Goal: Task Accomplishment & Management: Manage account settings

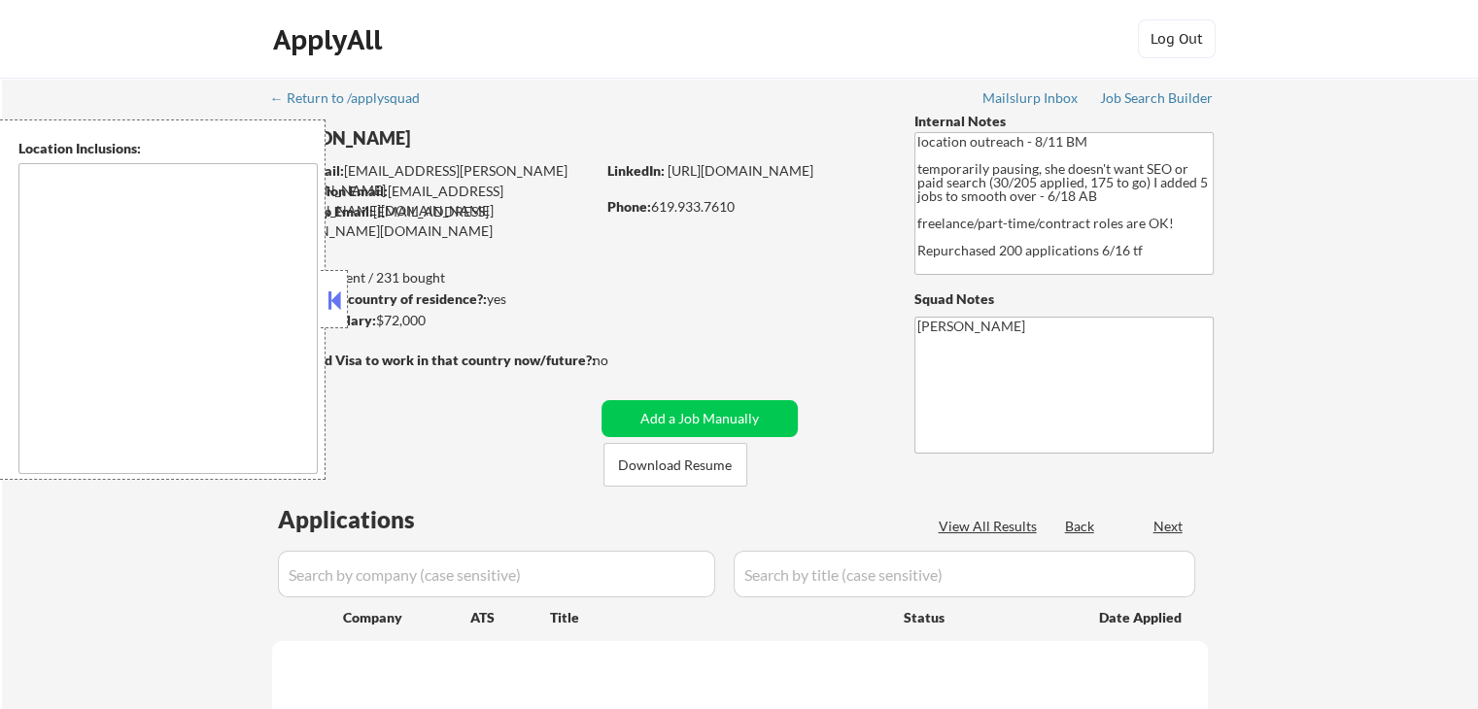
type textarea "[GEOGRAPHIC_DATA], [GEOGRAPHIC_DATA] [GEOGRAPHIC_DATA], [GEOGRAPHIC_DATA] [GEOG…"
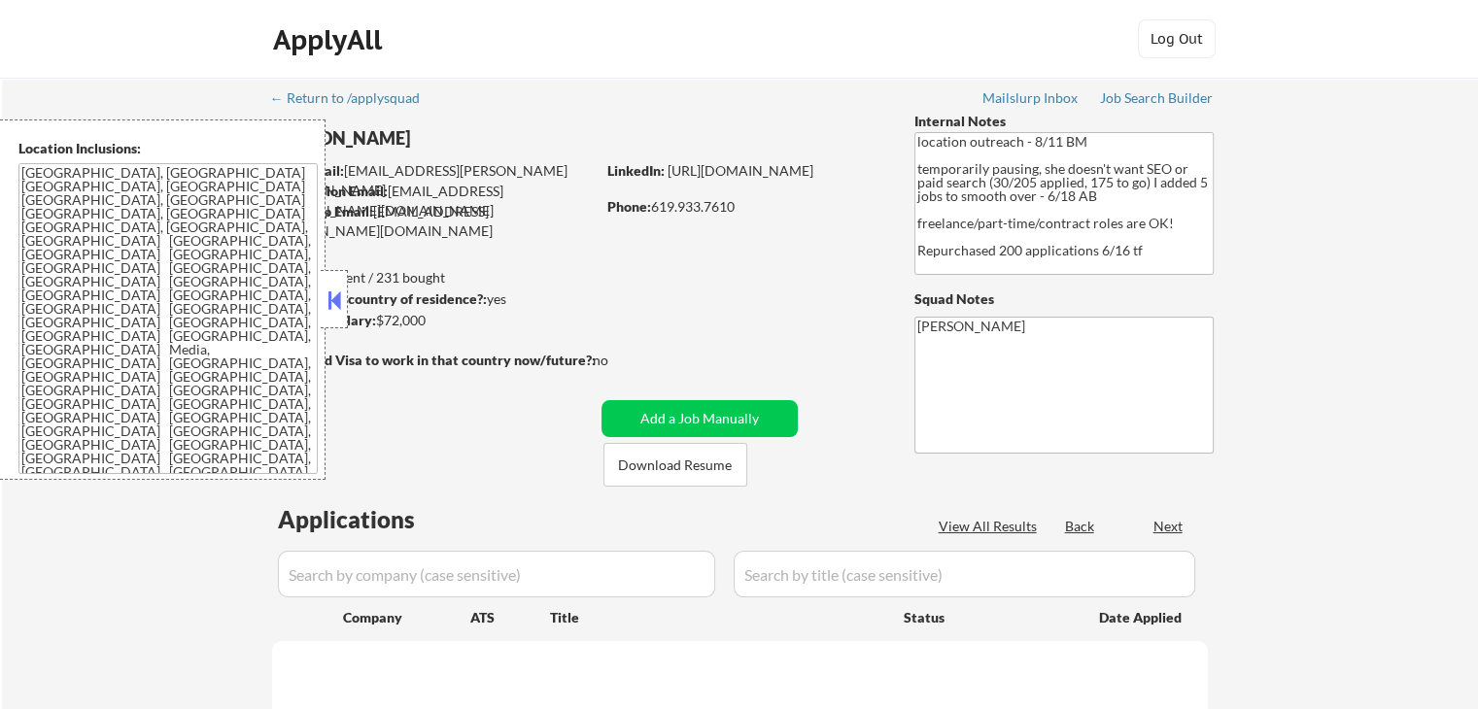
select select ""pending""
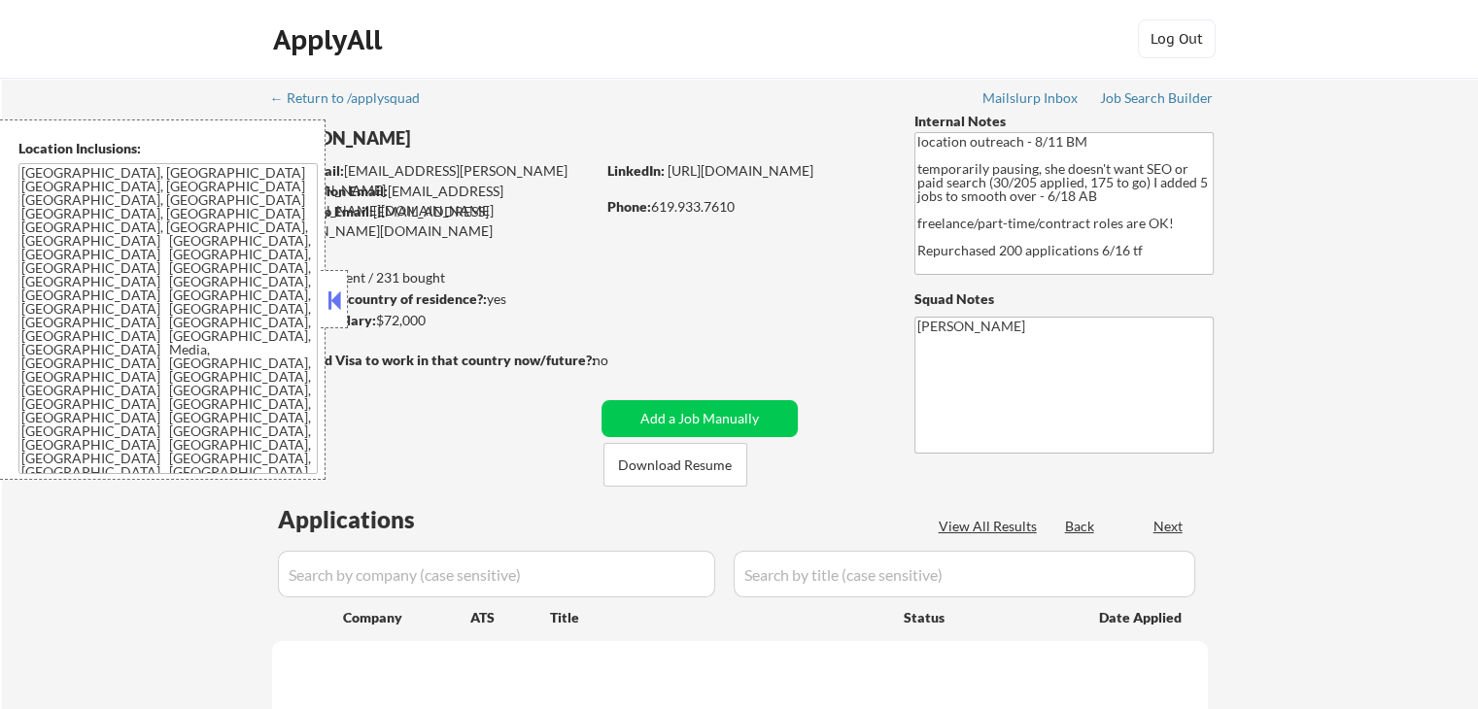
select select ""pending""
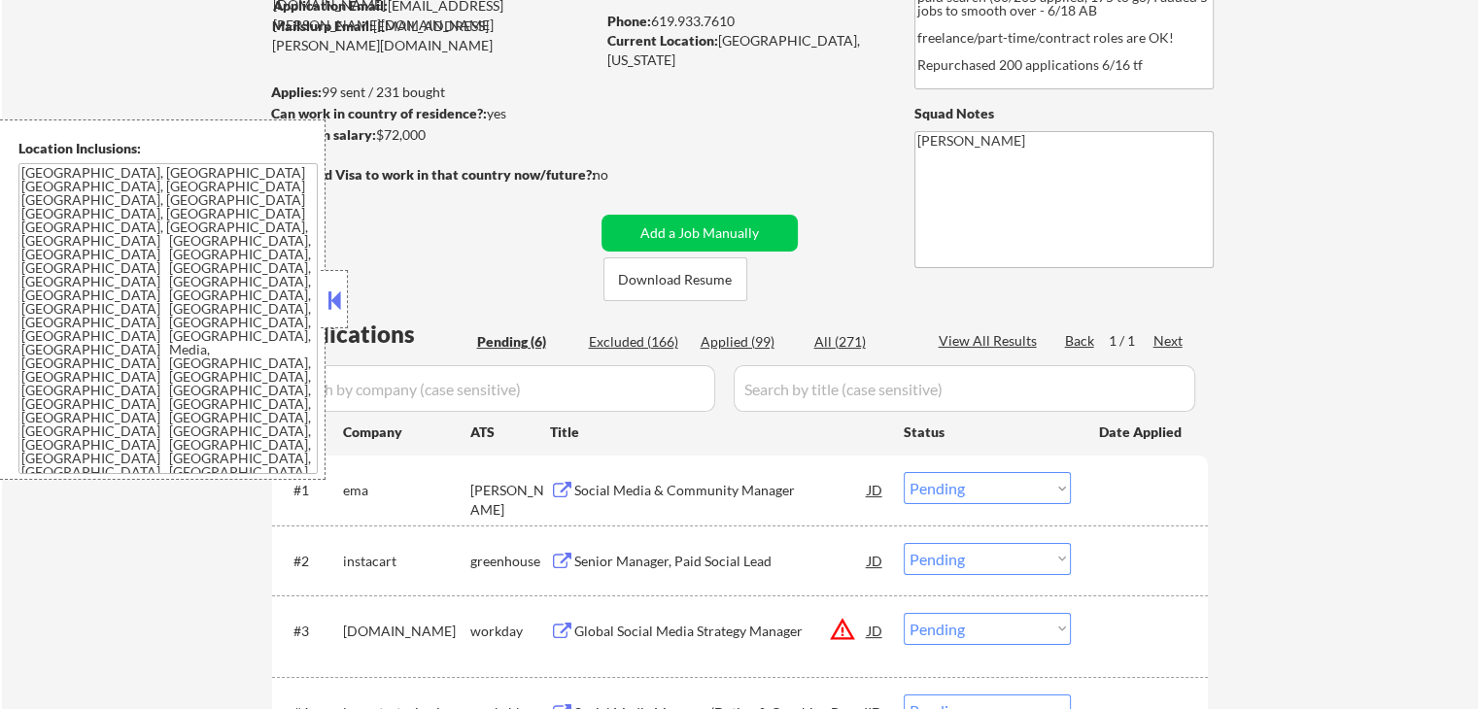
scroll to position [486, 0]
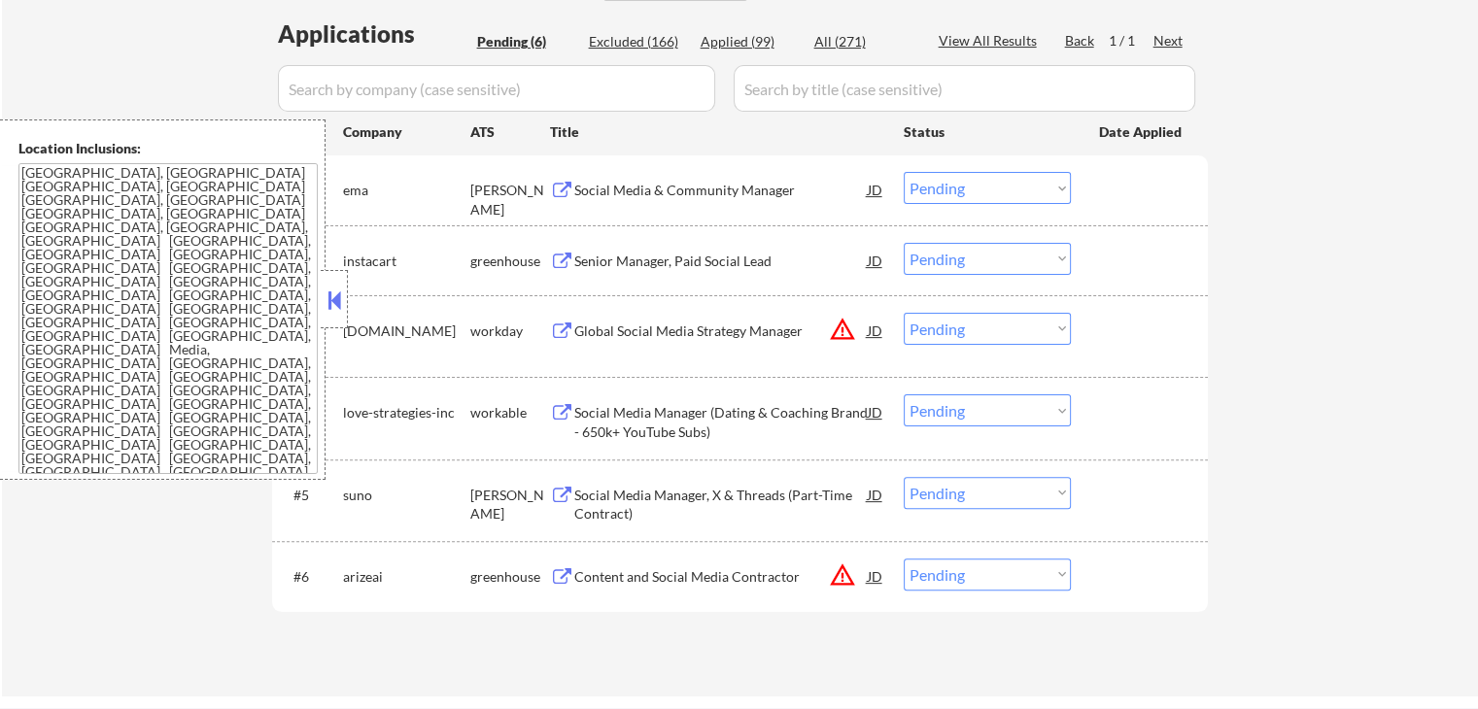
click at [606, 195] on div "Social Media & Community Manager" at bounding box center [720, 190] width 293 height 19
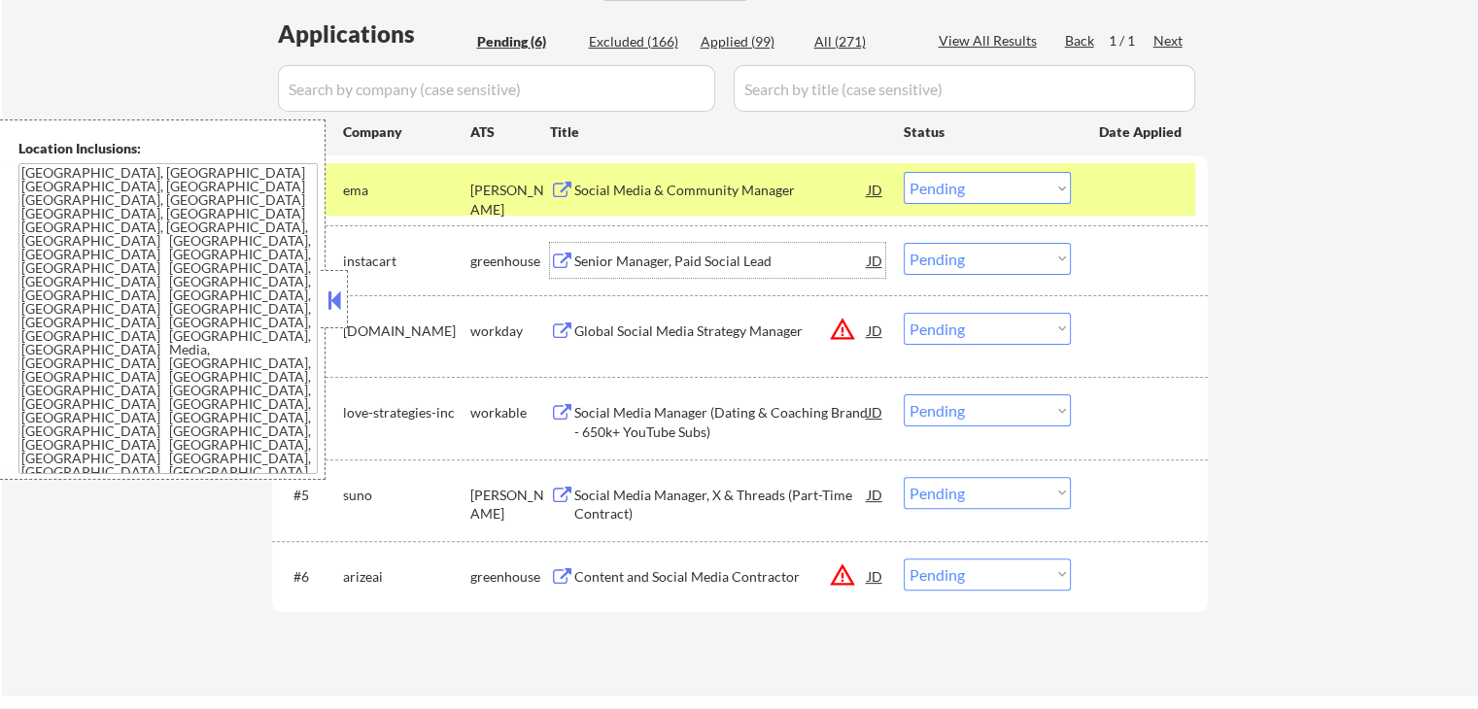
click at [692, 271] on div "Senior Manager, Paid Social Lead" at bounding box center [720, 260] width 293 height 35
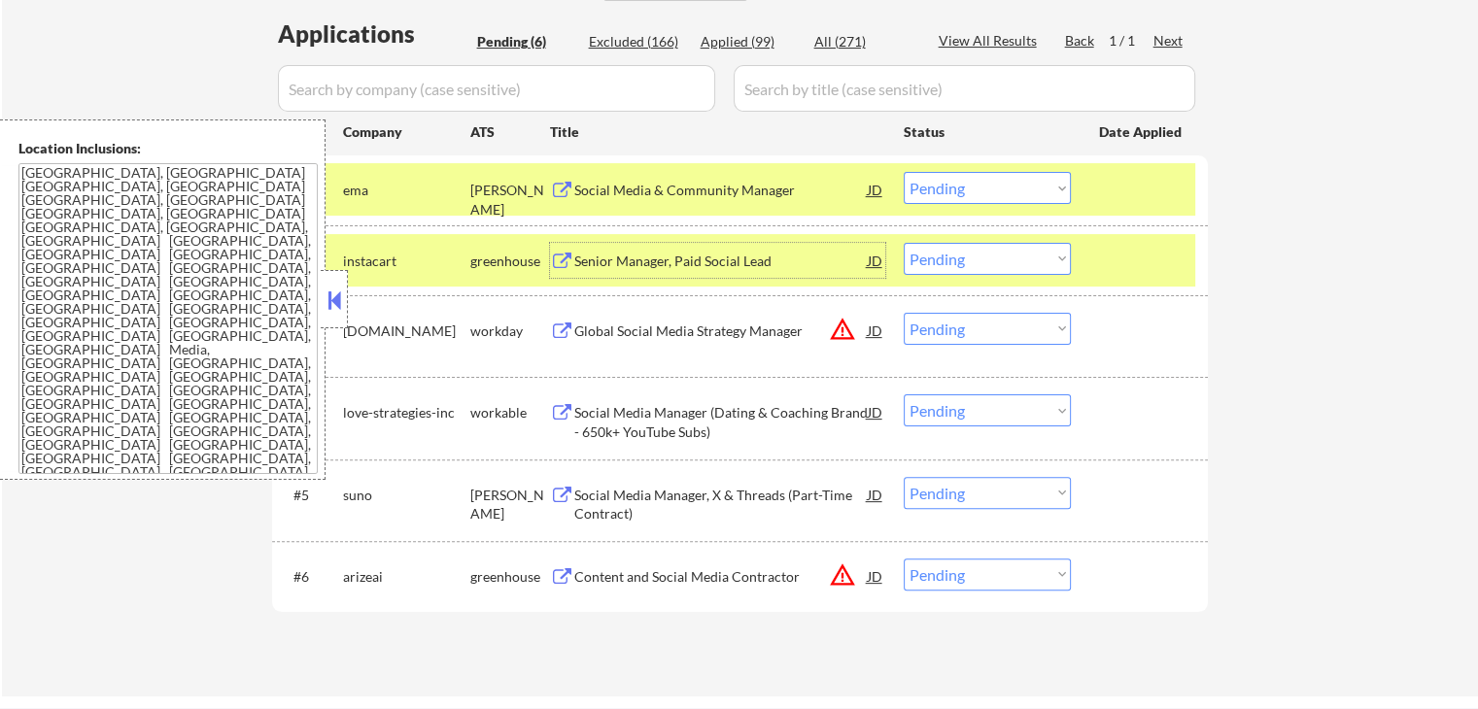
drag, startPoint x: 968, startPoint y: 258, endPoint x: 975, endPoint y: 269, distance: 13.5
click at [970, 258] on select "Choose an option... Pending Applied Excluded (Questions) Excluded (Expired) Exc…" at bounding box center [987, 259] width 167 height 32
click at [904, 243] on select "Choose an option... Pending Applied Excluded (Questions) Excluded (Expired) Exc…" at bounding box center [987, 259] width 167 height 32
select select ""pending""
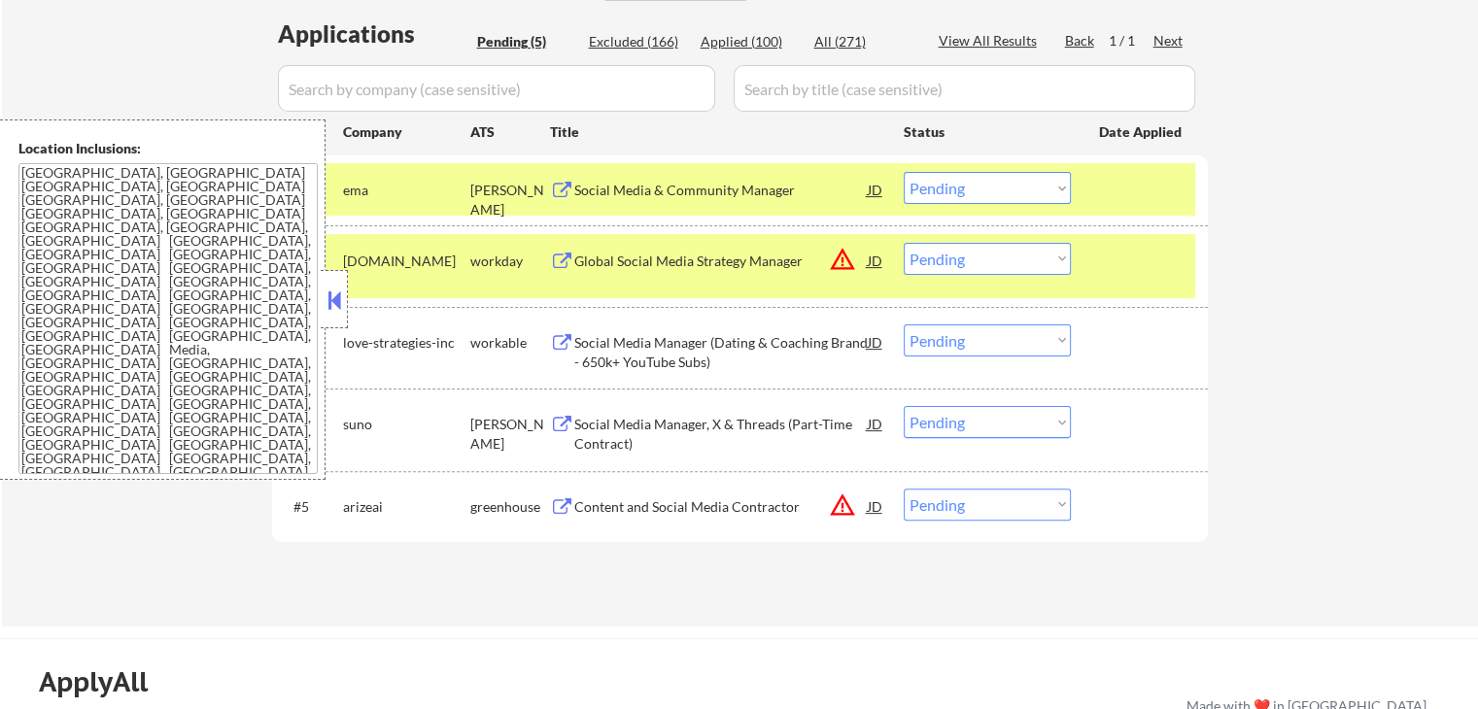
click at [605, 193] on div "Social Media & Community Manager" at bounding box center [720, 190] width 293 height 19
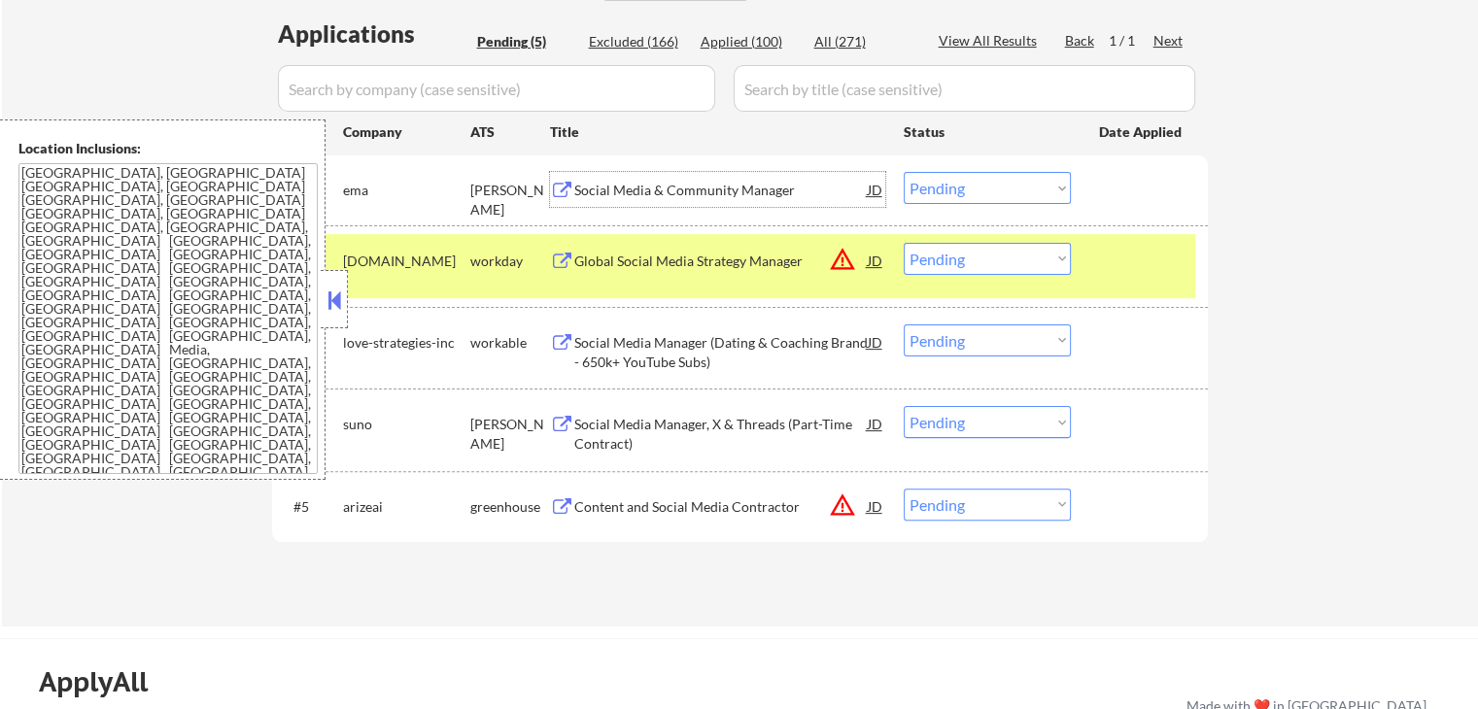
scroll to position [583, 0]
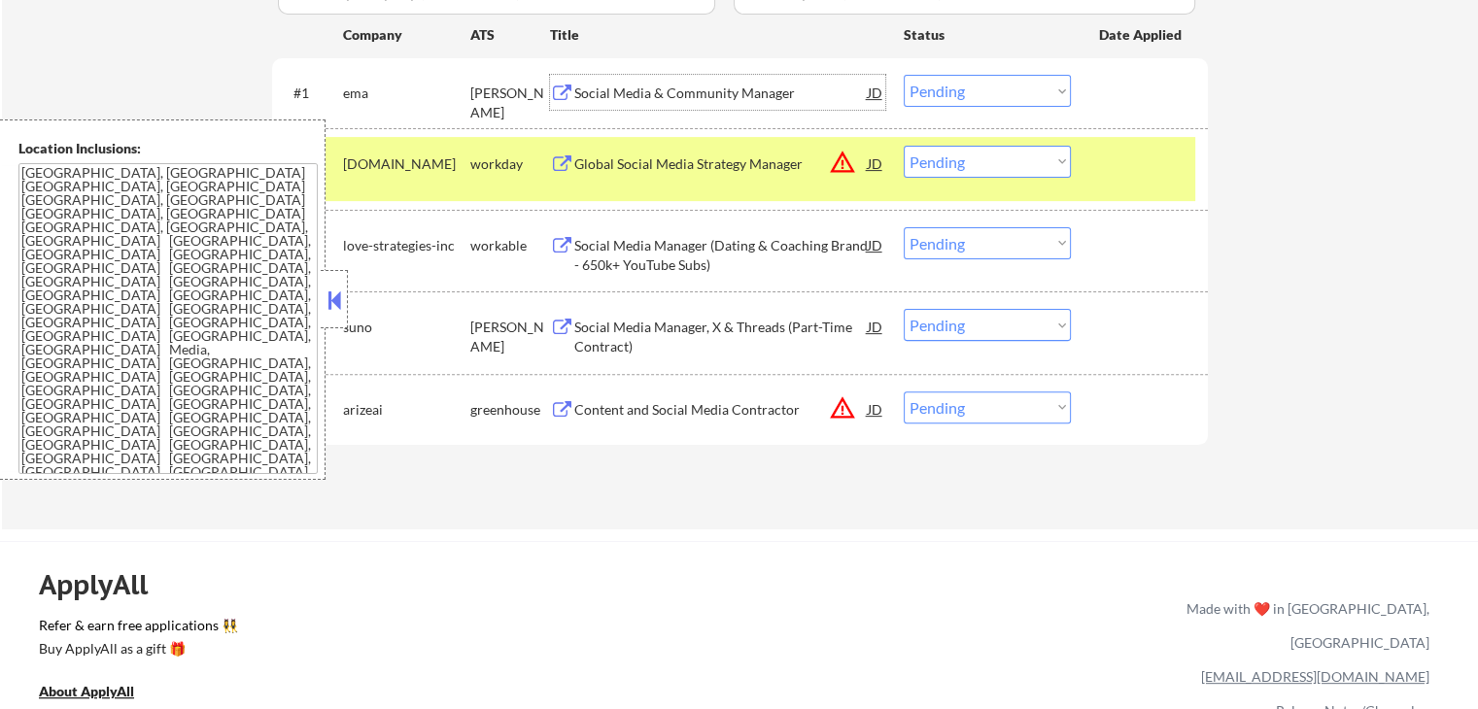
click at [617, 270] on div "Social Media Manager (Dating & Coaching Brand - 650k+ YouTube Subs)" at bounding box center [720, 255] width 293 height 38
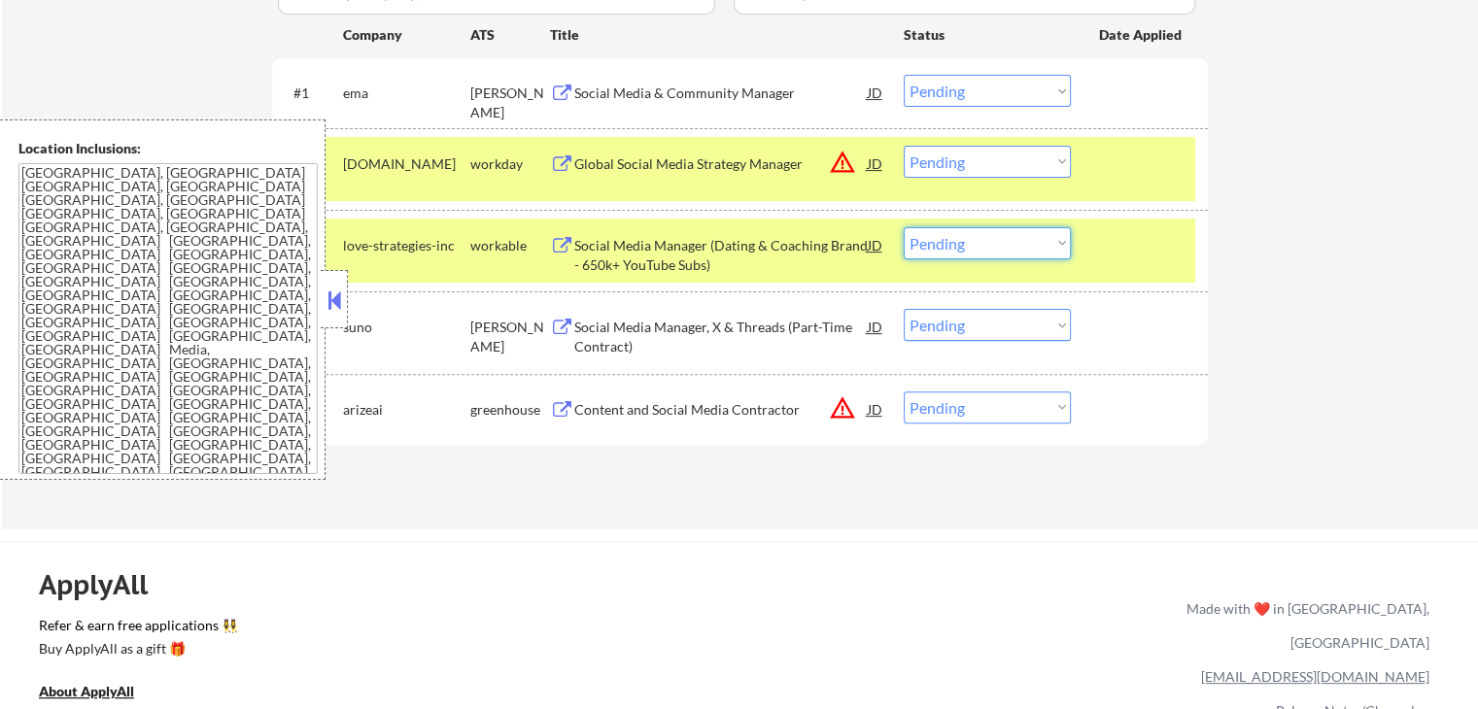
click at [1000, 250] on select "Choose an option... Pending Applied Excluded (Questions) Excluded (Expired) Exc…" at bounding box center [987, 243] width 167 height 32
click at [904, 227] on select "Choose an option... Pending Applied Excluded (Questions) Excluded (Expired) Exc…" at bounding box center [987, 243] width 167 height 32
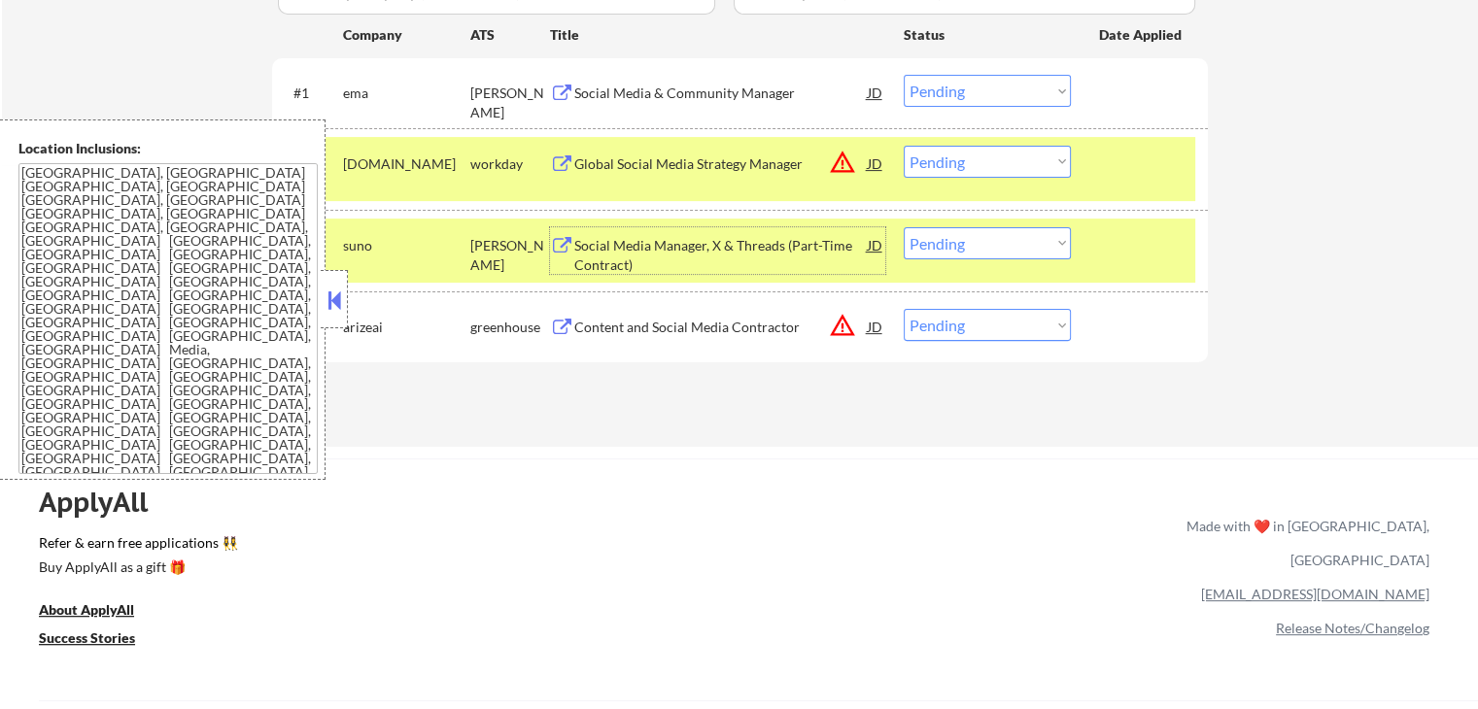
click at [611, 254] on div "Social Media Manager, X & Threads (Part-Time Contract)" at bounding box center [720, 255] width 293 height 38
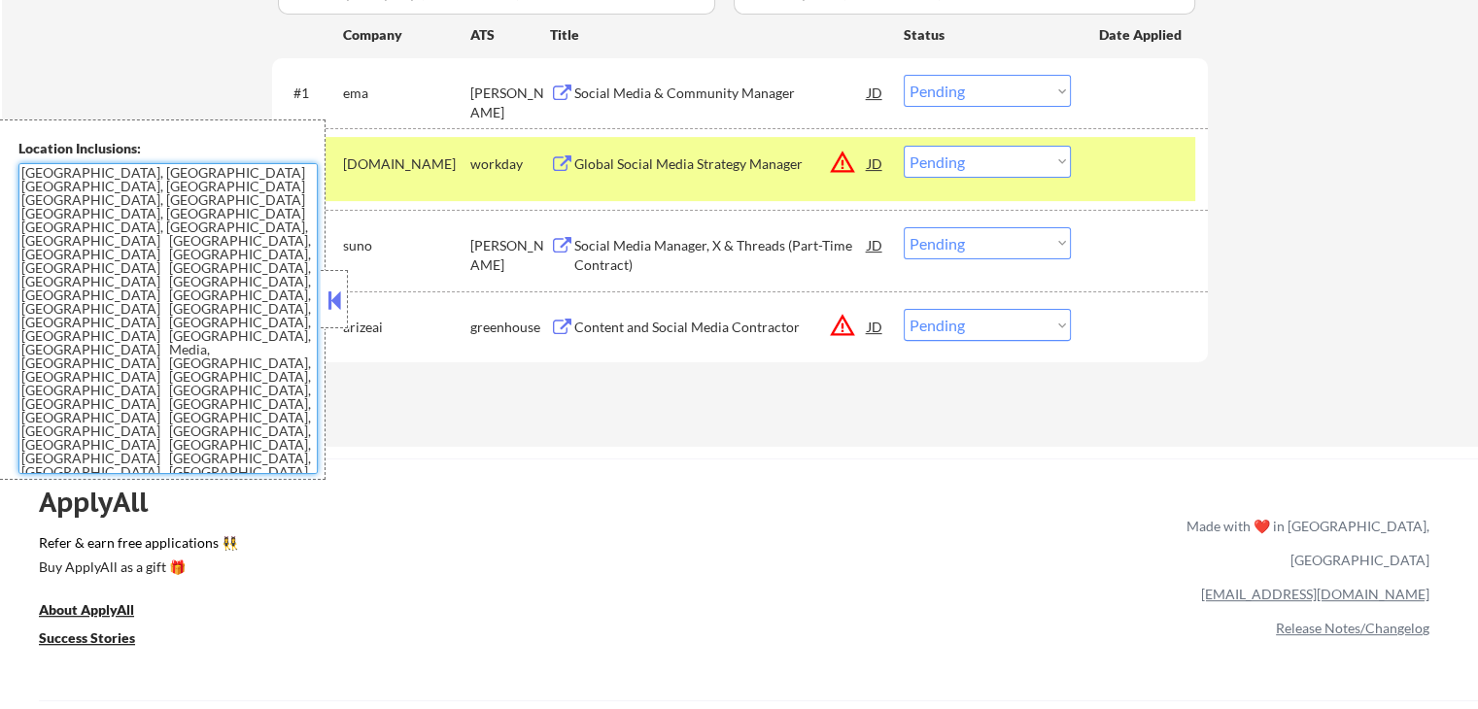
drag, startPoint x: 259, startPoint y: 396, endPoint x: 0, endPoint y: 145, distance: 361.5
click at [0, 145] on div "Location Inclusions: [GEOGRAPHIC_DATA], [GEOGRAPHIC_DATA] [GEOGRAPHIC_DATA], [G…" at bounding box center [163, 300] width 326 height 361
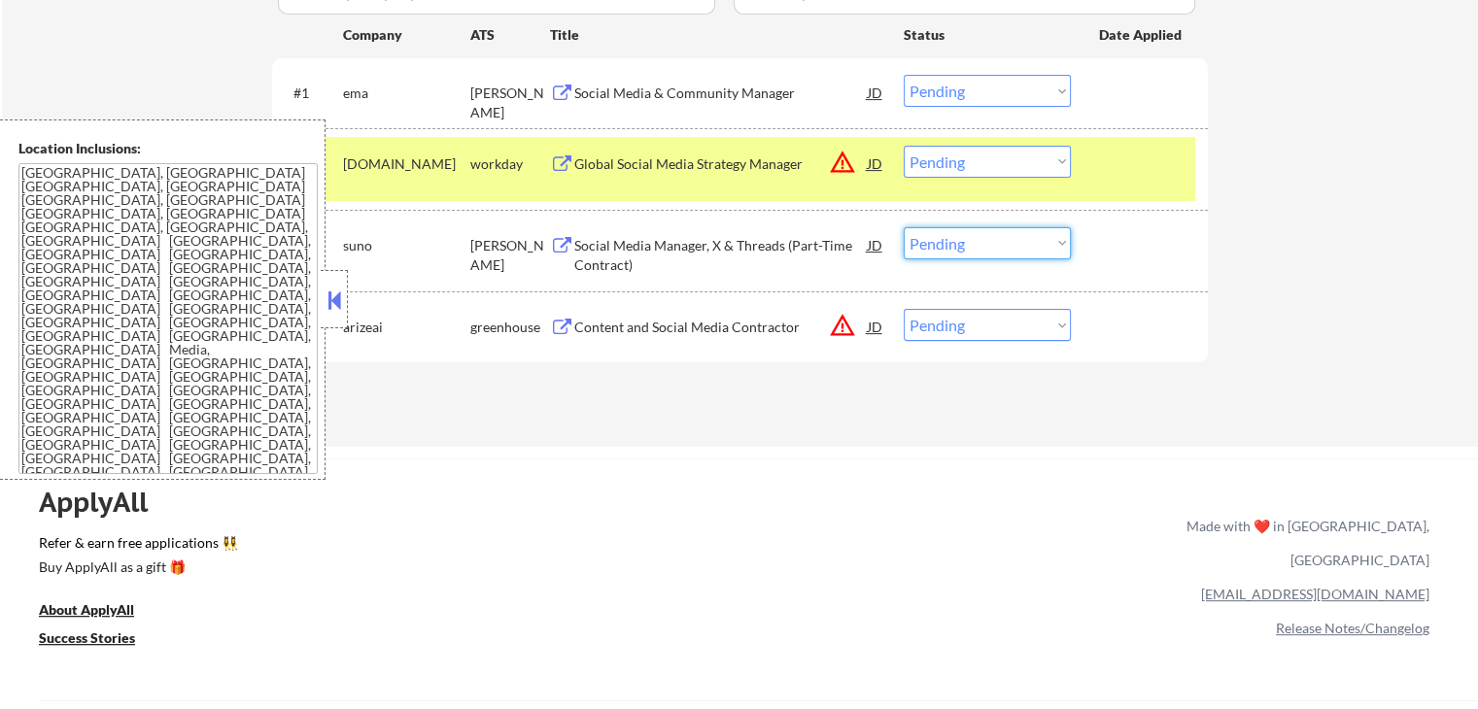
click at [987, 239] on select "Choose an option... Pending Applied Excluded (Questions) Excluded (Expired) Exc…" at bounding box center [987, 243] width 167 height 32
select select ""excluded""
click at [904, 227] on select "Choose an option... Pending Applied Excluded (Questions) Excluded (Expired) Exc…" at bounding box center [987, 243] width 167 height 32
click at [619, 325] on div "Content and Social Media Contractor" at bounding box center [720, 327] width 293 height 19
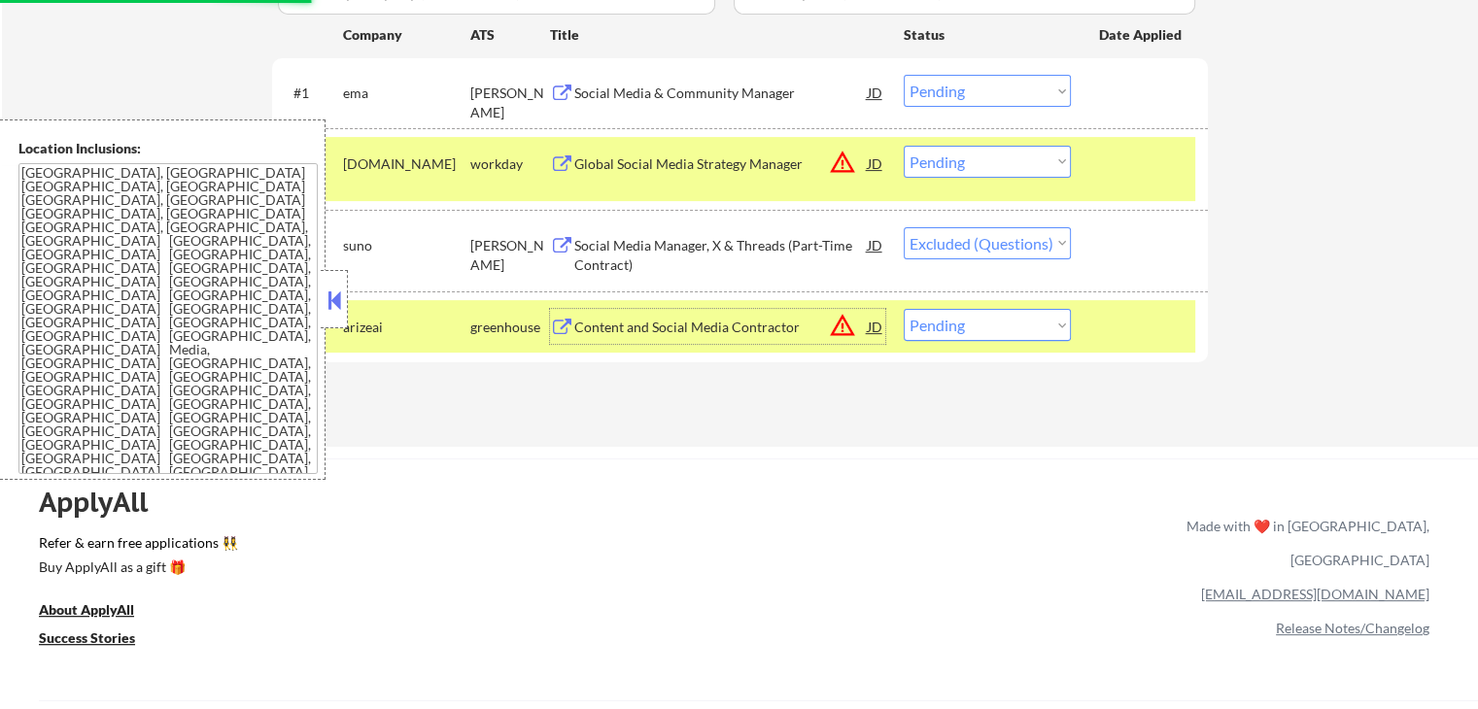
click at [716, 167] on div "Global Social Media Strategy Manager" at bounding box center [720, 164] width 293 height 19
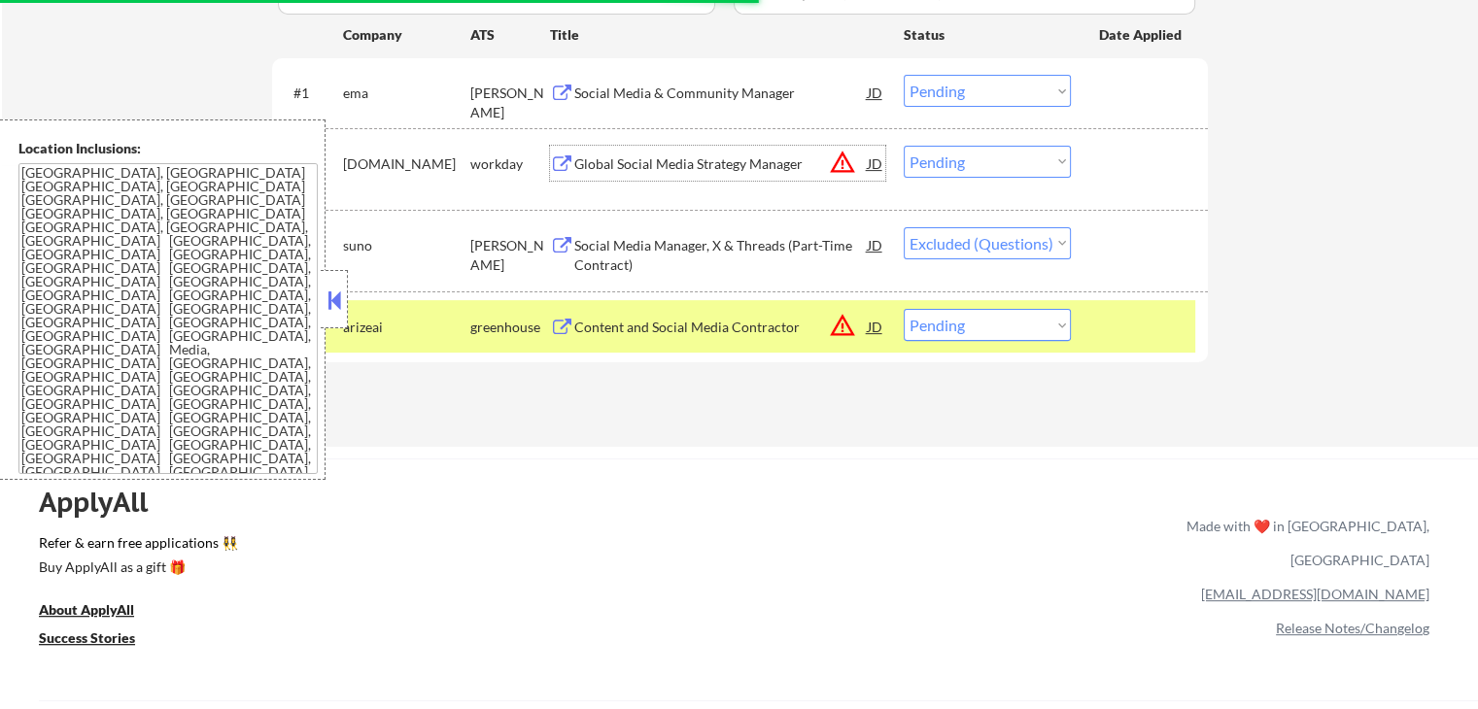
click at [1001, 331] on select "Choose an option... Pending Applied Excluded (Questions) Excluded (Expired) Exc…" at bounding box center [987, 325] width 167 height 32
click at [1000, 324] on select "Choose an option... Pending Applied Excluded (Questions) Excluded (Expired) Exc…" at bounding box center [987, 325] width 167 height 32
select select ""excluded__location_""
click at [904, 309] on select "Choose an option... Pending Applied Excluded (Questions) Excluded (Expired) Exc…" at bounding box center [987, 325] width 167 height 32
click at [946, 164] on select "Choose an option... Pending Applied Excluded (Questions) Excluded (Expired) Exc…" at bounding box center [987, 162] width 167 height 32
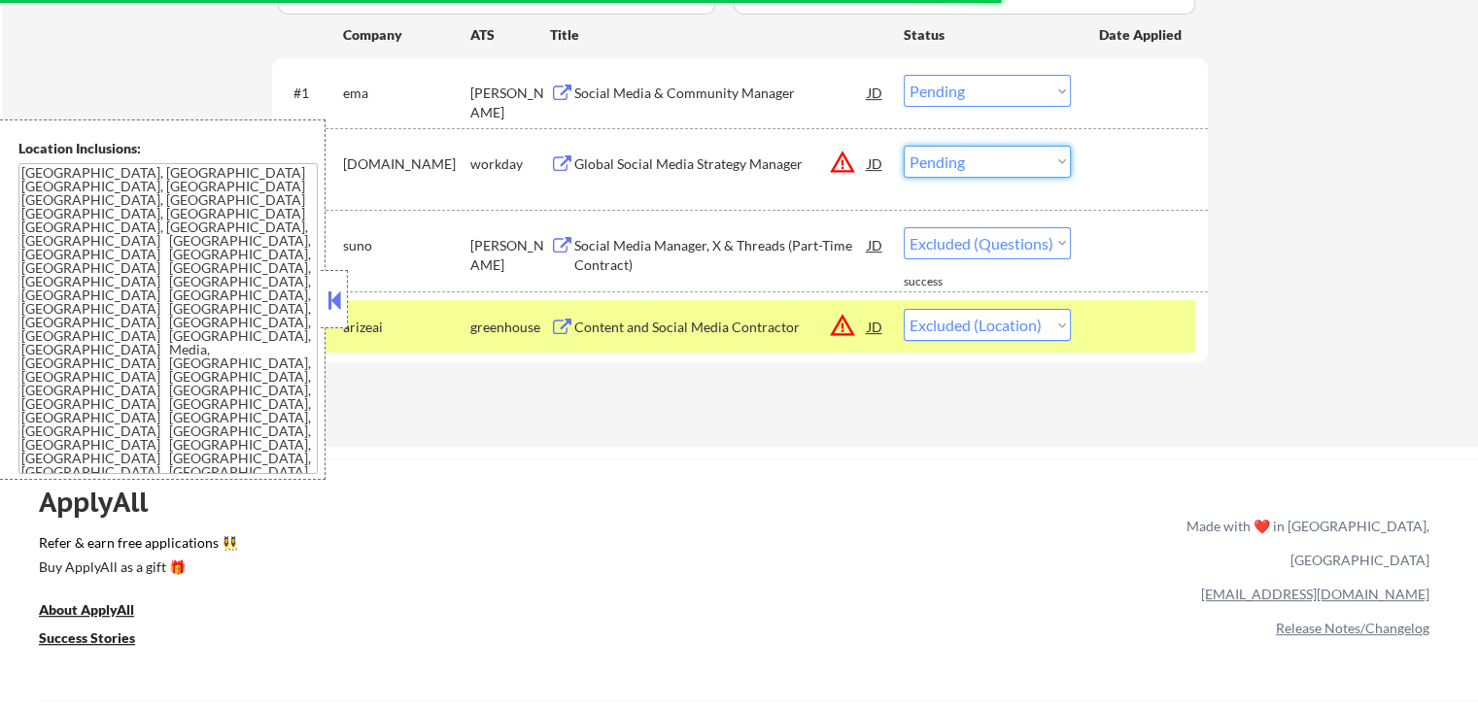
select select ""excluded__location_""
click at [904, 146] on select "Choose an option... Pending Applied Excluded (Questions) Excluded (Expired) Exc…" at bounding box center [987, 162] width 167 height 32
click at [971, 84] on select "Choose an option... Pending Applied Excluded (Questions) Excluded (Expired) Exc…" at bounding box center [987, 91] width 167 height 32
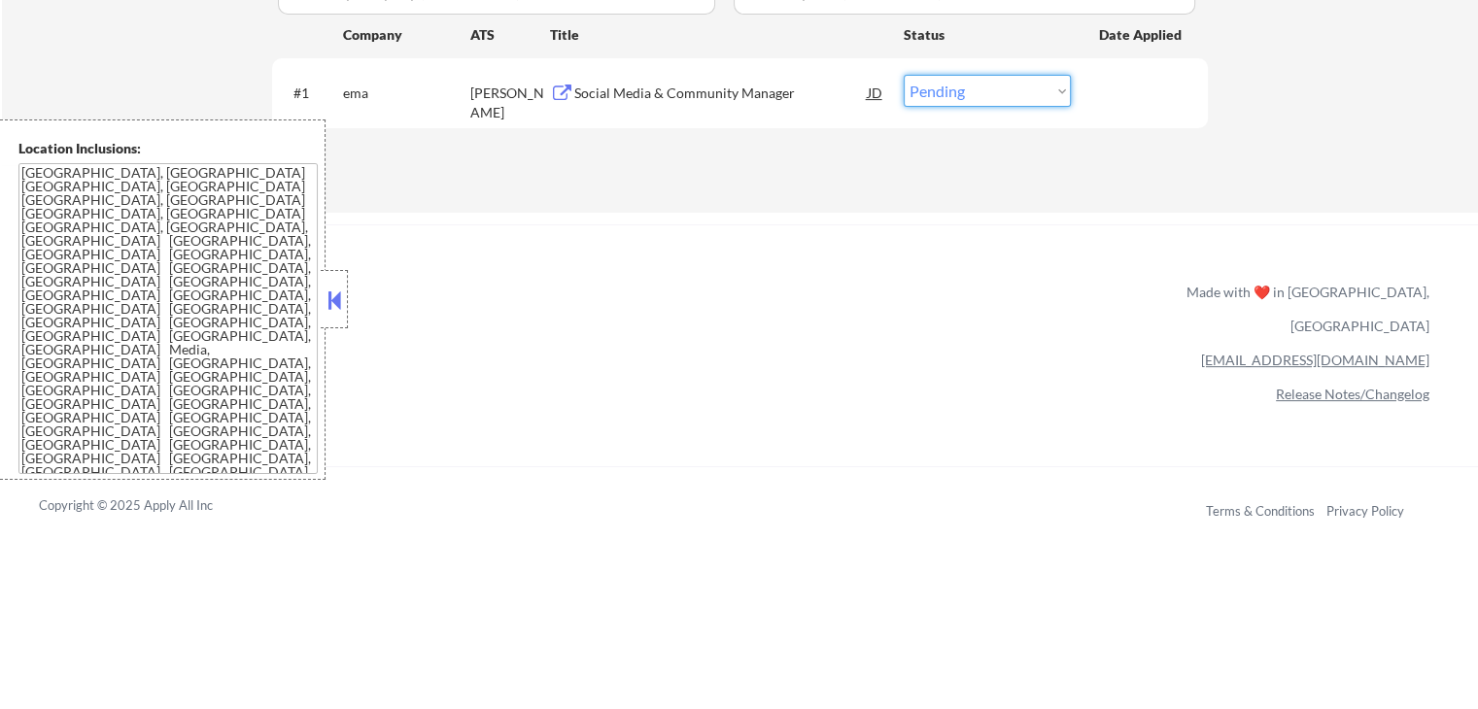
select select ""excluded""
click at [904, 75] on select "Choose an option... Pending Applied Excluded (Questions) Excluded (Expired) Exc…" at bounding box center [987, 91] width 167 height 32
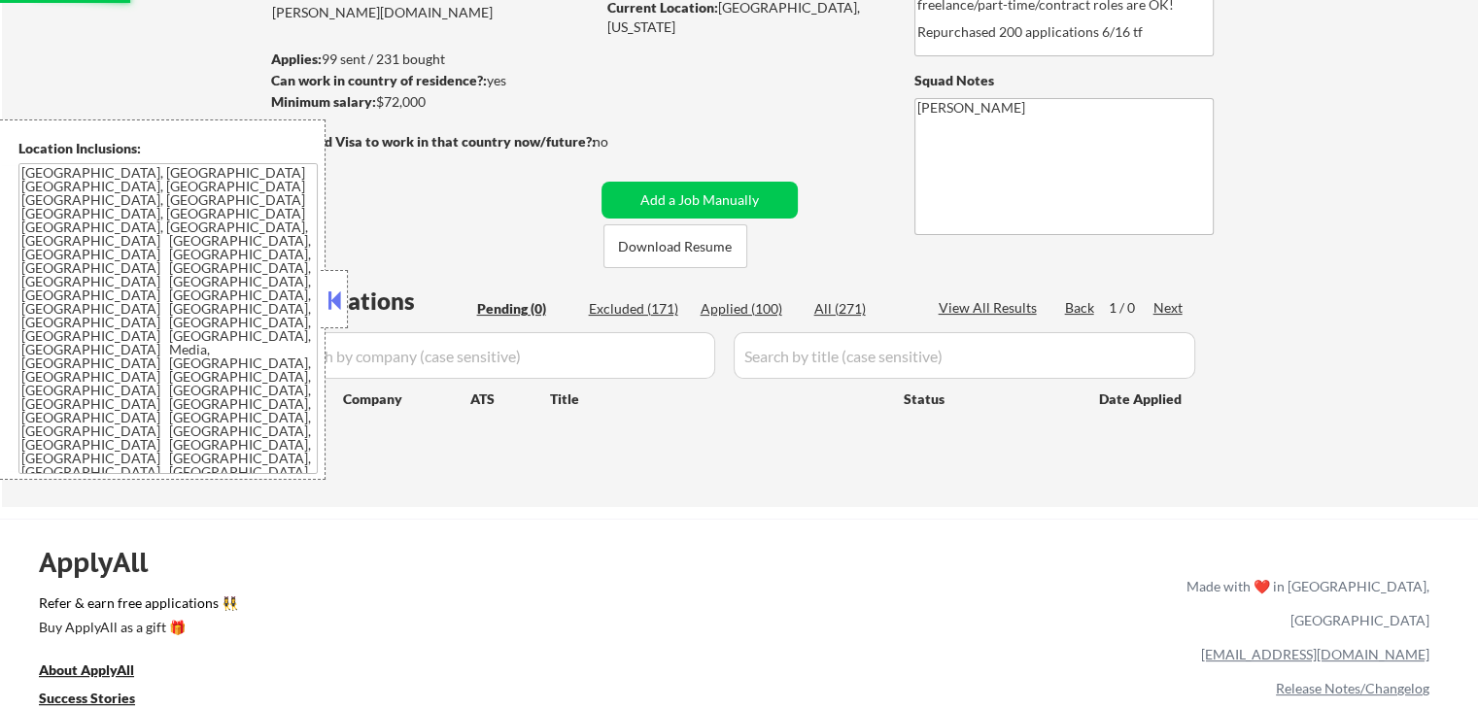
scroll to position [97, 0]
